Goal: Task Accomplishment & Management: Use online tool/utility

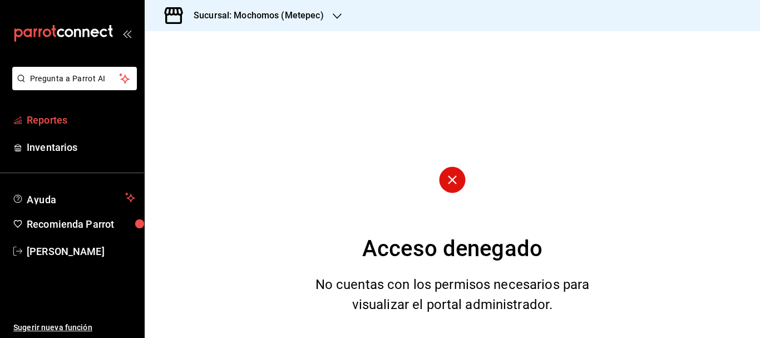
click at [70, 129] on link "Reportes" at bounding box center [72, 120] width 144 height 24
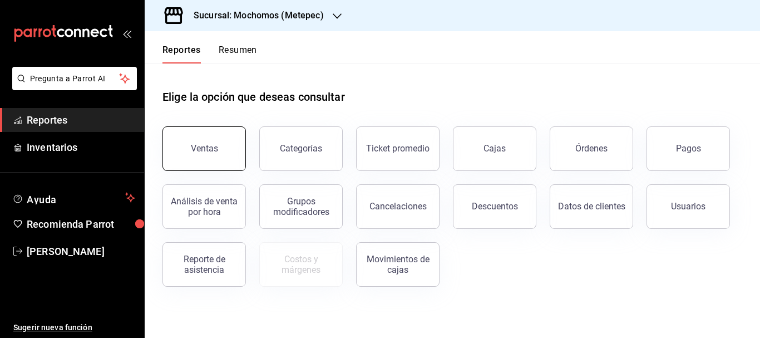
click at [195, 154] on button "Ventas" at bounding box center [205, 148] width 84 height 45
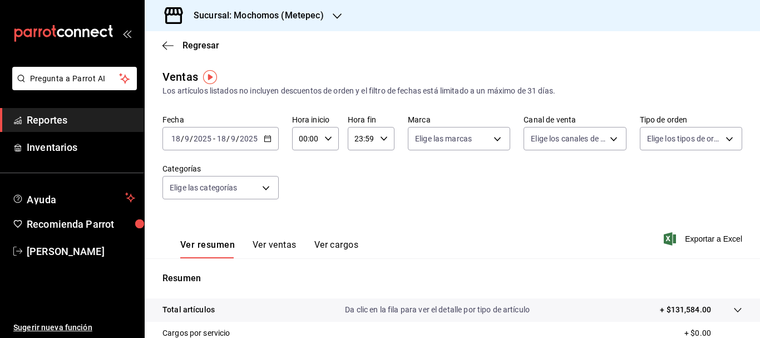
click at [171, 141] on input "18" at bounding box center [176, 138] width 10 height 9
click at [175, 140] on input "18" at bounding box center [176, 138] width 10 height 9
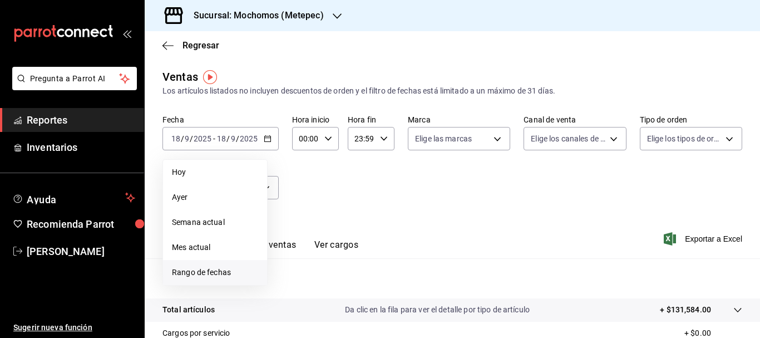
click at [195, 277] on span "Rango de fechas" at bounding box center [215, 273] width 86 height 12
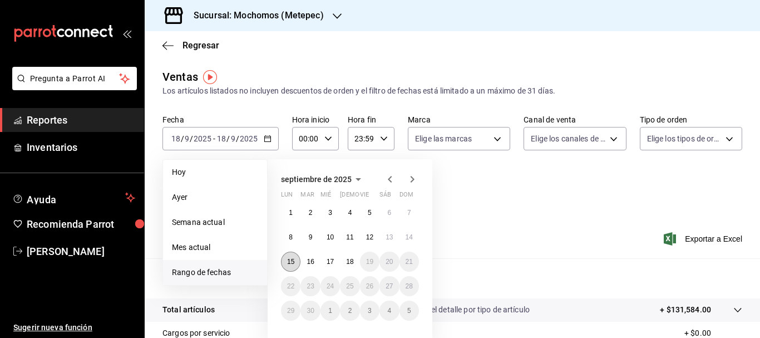
click at [286, 263] on button "15" at bounding box center [290, 262] width 19 height 20
click at [348, 268] on button "18" at bounding box center [349, 262] width 19 height 20
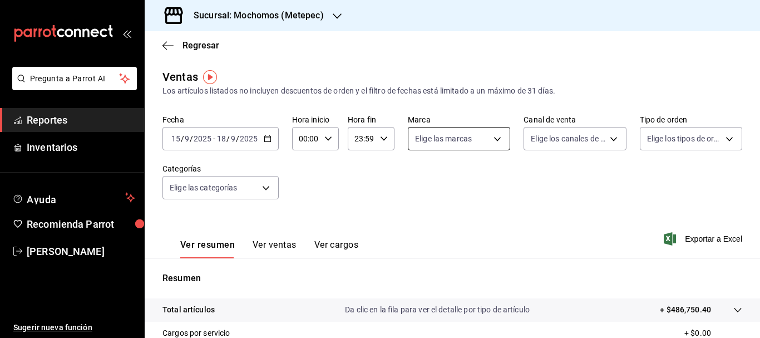
click at [489, 144] on body "Pregunta a Parrot AI Reportes Inventarios Ayuda Recomienda Parrot [PERSON_NAME]…" at bounding box center [380, 169] width 760 height 338
click at [449, 176] on span "Ver todas" at bounding box center [453, 182] width 34 height 12
type input "2365f74e-aa6b-4392-bdf2-72765591bddf"
checkbox input "true"
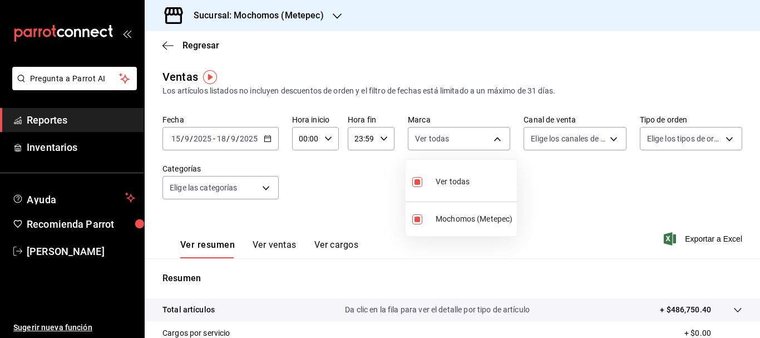
click at [579, 141] on div at bounding box center [380, 169] width 760 height 338
click at [579, 141] on body "Pregunta a Parrot AI Reportes Inventarios Ayuda Recomienda Parrot [PERSON_NAME]…" at bounding box center [380, 169] width 760 height 338
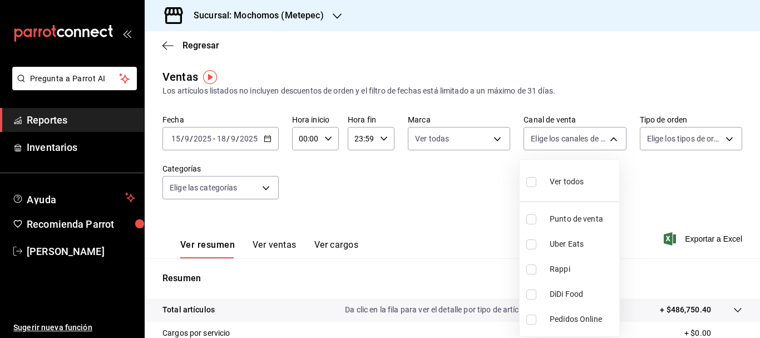
click at [529, 184] on input "checkbox" at bounding box center [532, 182] width 10 height 10
checkbox input "true"
type input "PARROT,UBER_EATS,RAPPI,DIDI_FOOD,ONLINE"
checkbox input "true"
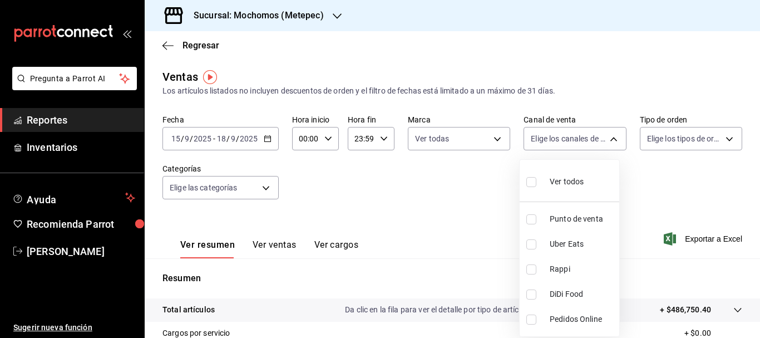
checkbox input "true"
click at [663, 141] on div at bounding box center [380, 169] width 760 height 338
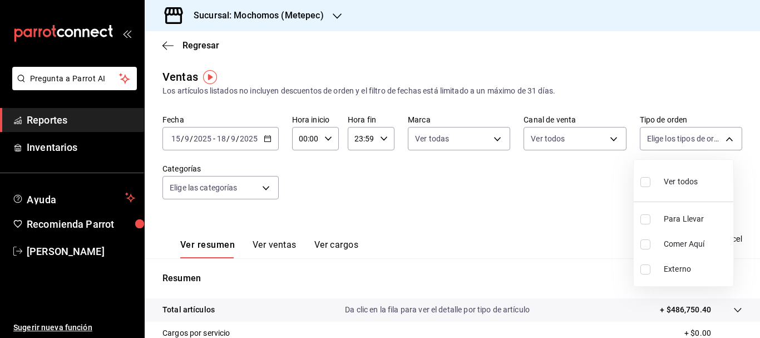
click at [663, 141] on body "Pregunta a Parrot AI Reportes Inventarios Ayuda Recomienda Parrot [PERSON_NAME]…" at bounding box center [380, 169] width 760 height 338
click at [649, 180] on input "checkbox" at bounding box center [646, 182] width 10 height 10
checkbox input "true"
type input "3a236ed8-2e24-47ca-8e59-ead494492482,da8509e8-5fca-4f62-958e-973104937870,EXTER…"
checkbox input "true"
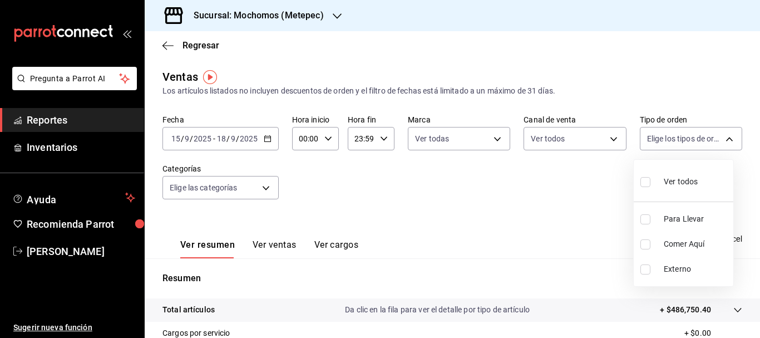
checkbox input "true"
click at [263, 187] on div at bounding box center [380, 169] width 760 height 338
click at [263, 187] on body "Pregunta a Parrot AI Reportes Inventarios Ayuda Recomienda Parrot [PERSON_NAME]…" at bounding box center [380, 169] width 760 height 338
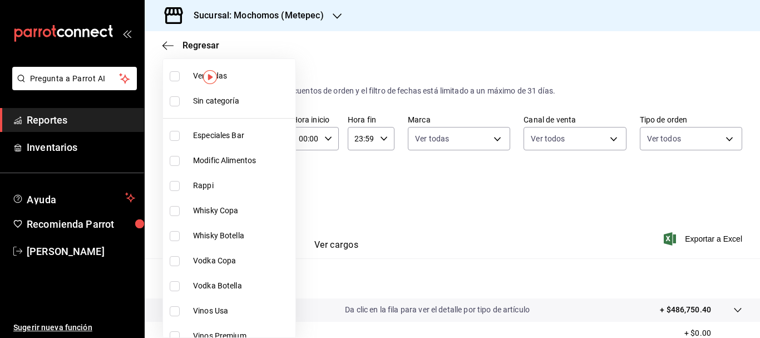
click at [174, 102] on input "checkbox" at bounding box center [175, 101] width 10 height 10
checkbox input "true"
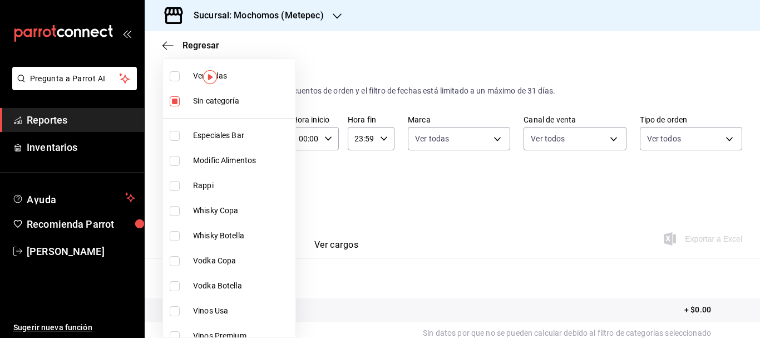
click at [174, 80] on input "checkbox" at bounding box center [175, 76] width 10 height 10
checkbox input "true"
type input "c9cbc288-c827-488d-81f5-370afefb1912,46081463-7037-4dd2-a9ab-e56ff6a8fa7c,bf958…"
checkbox input "true"
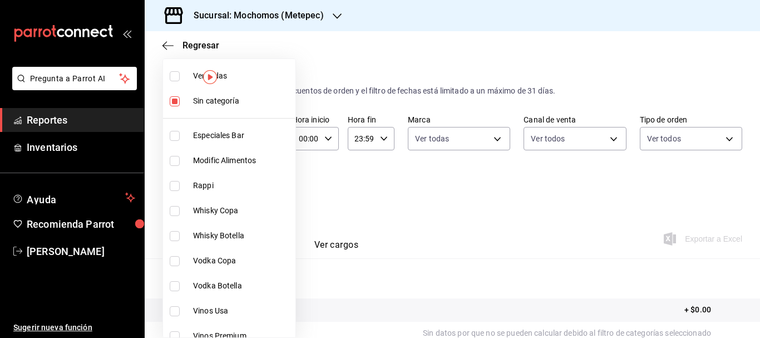
checkbox input "true"
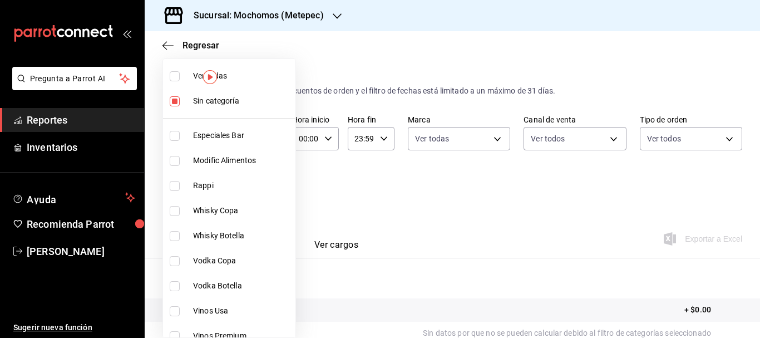
checkbox input "true"
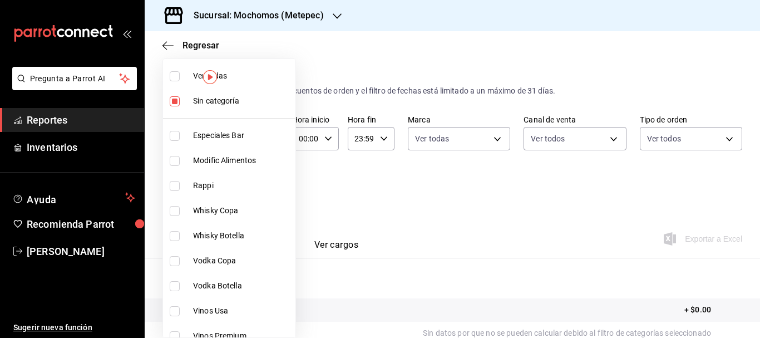
checkbox input "true"
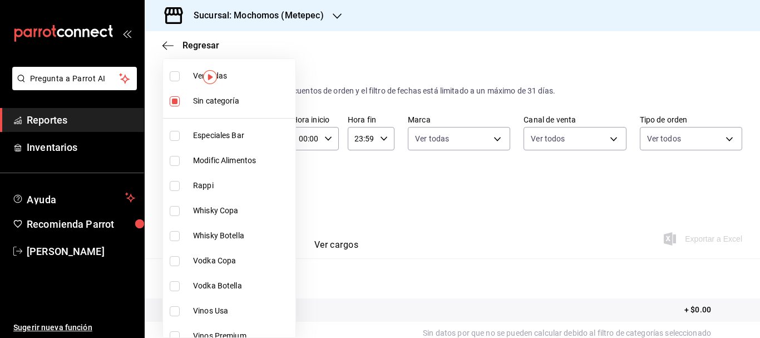
checkbox input "true"
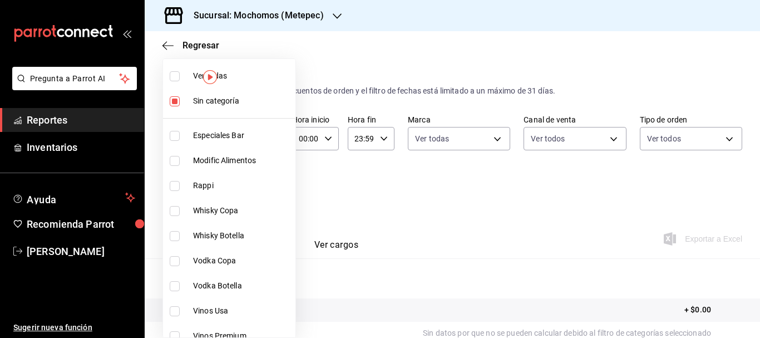
checkbox input "true"
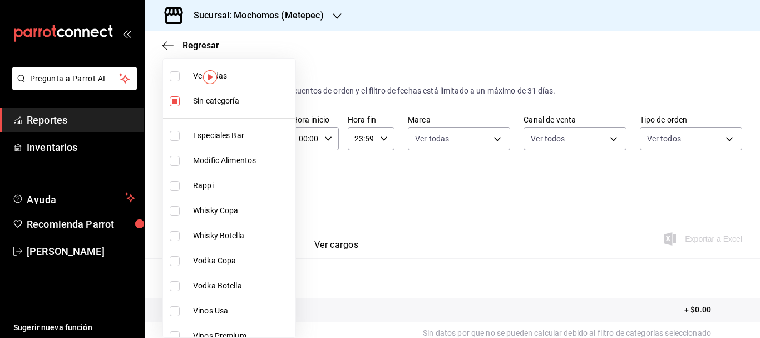
checkbox input "true"
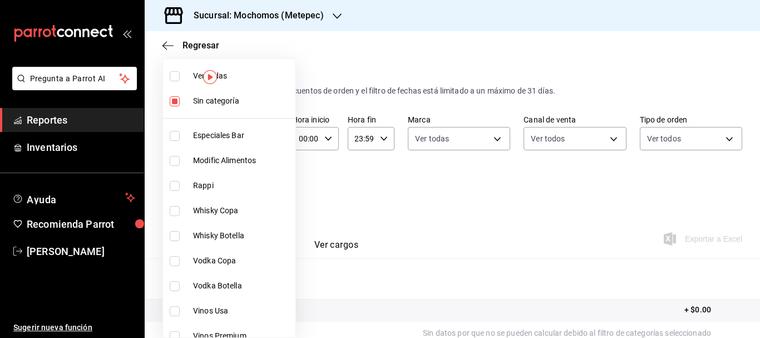
checkbox input "true"
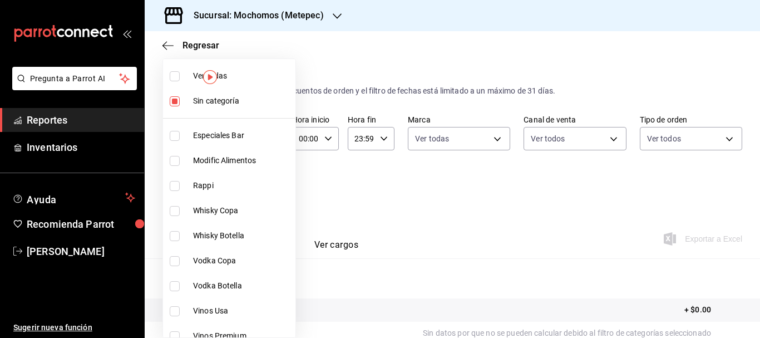
checkbox input "true"
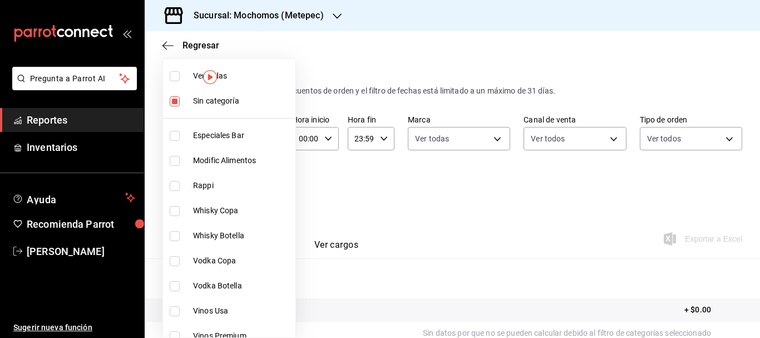
checkbox input "true"
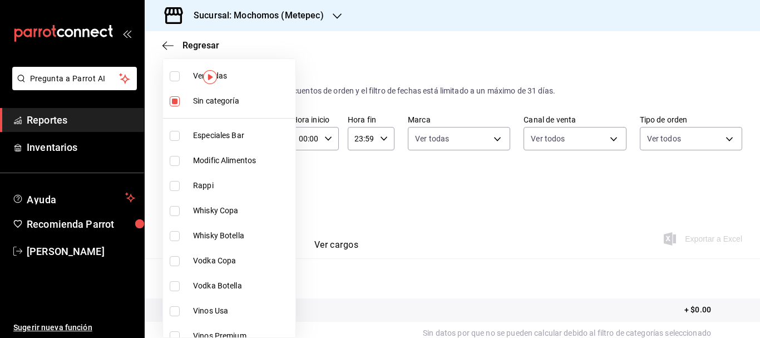
checkbox input "true"
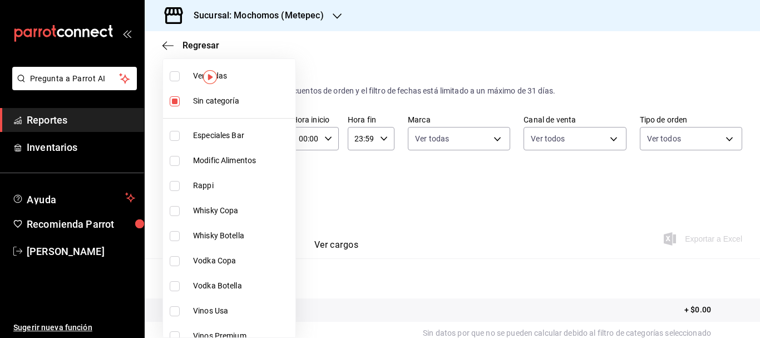
checkbox input "true"
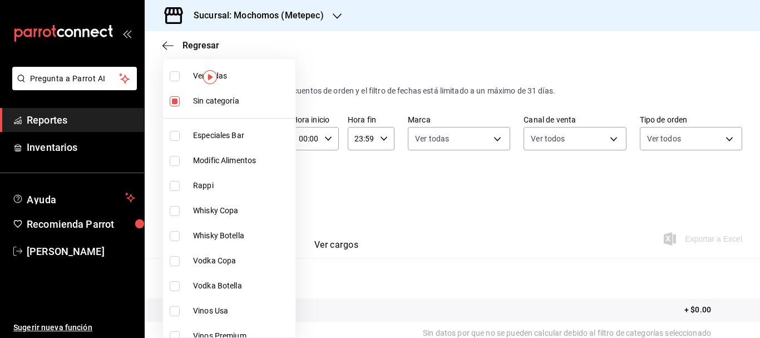
checkbox input "true"
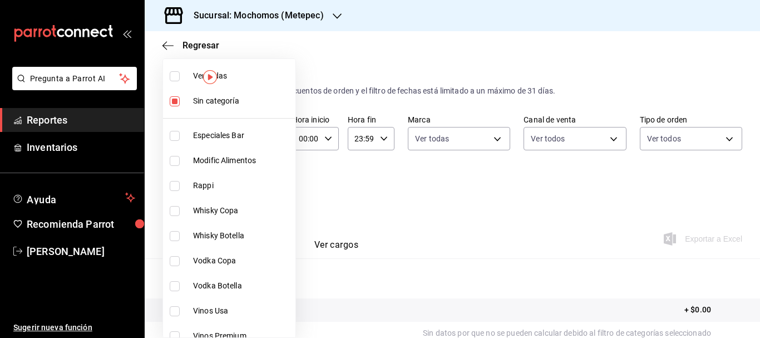
checkbox input "true"
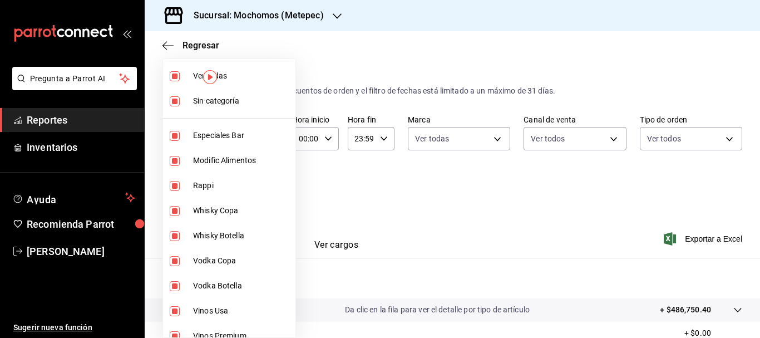
click at [722, 238] on div at bounding box center [380, 169] width 760 height 338
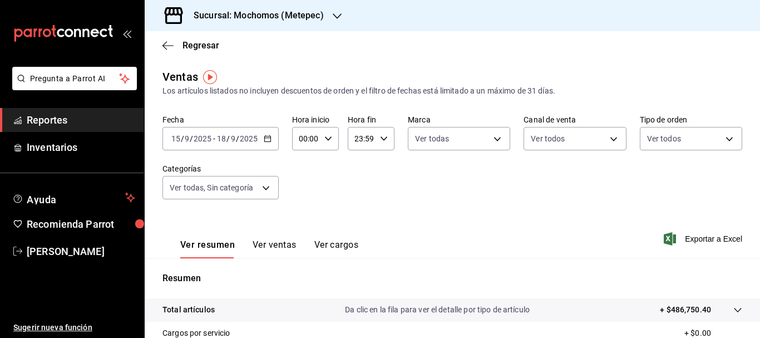
click at [722, 238] on span "Exportar a Excel" at bounding box center [704, 238] width 76 height 13
click at [712, 244] on span "Exportar a Excel" at bounding box center [704, 238] width 76 height 13
